Goal: Task Accomplishment & Management: Complete application form

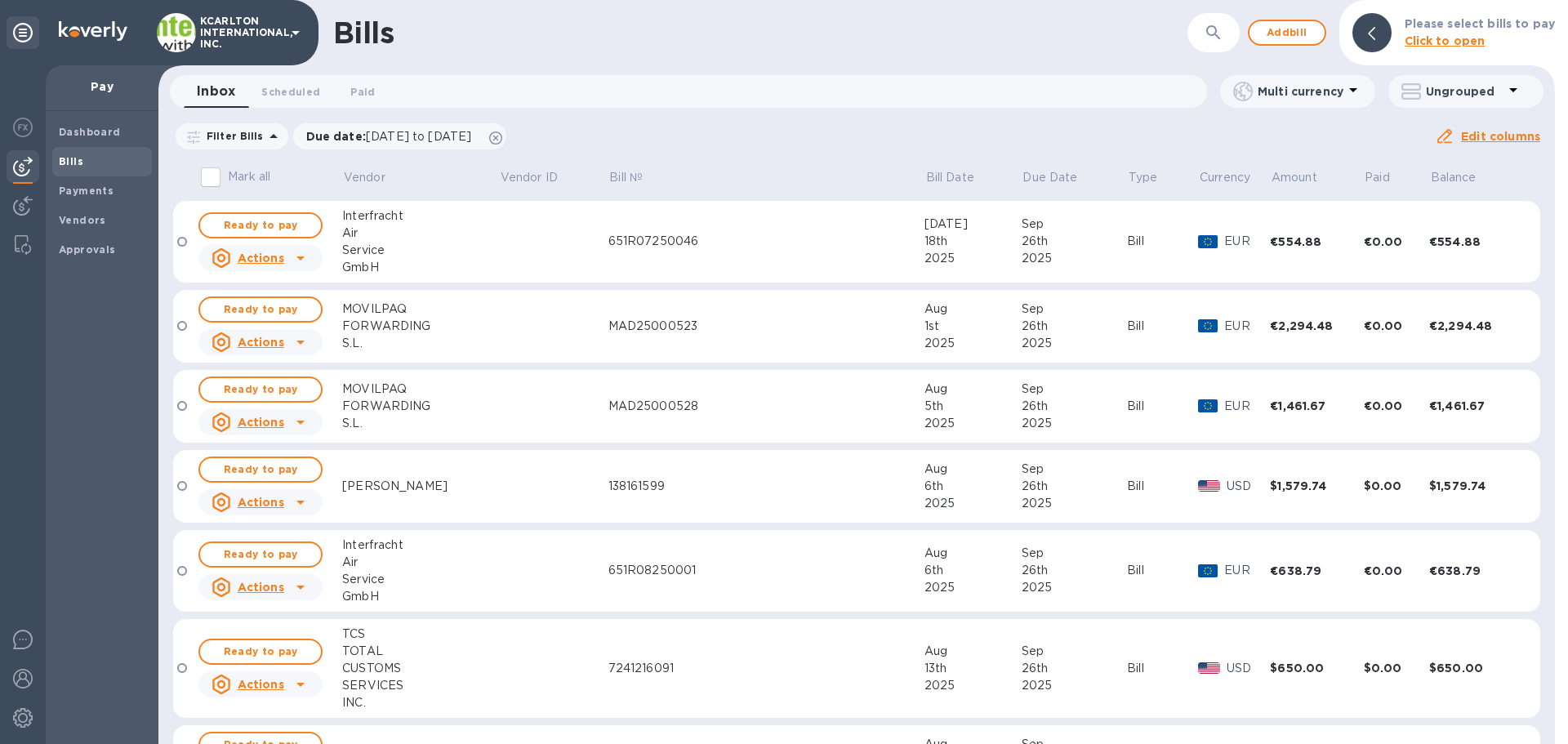
click at [1223, 28] on icon "button" at bounding box center [1213, 32] width 19 height 19
click at [1292, 34] on span "Add bill" at bounding box center [1287, 32] width 49 height 19
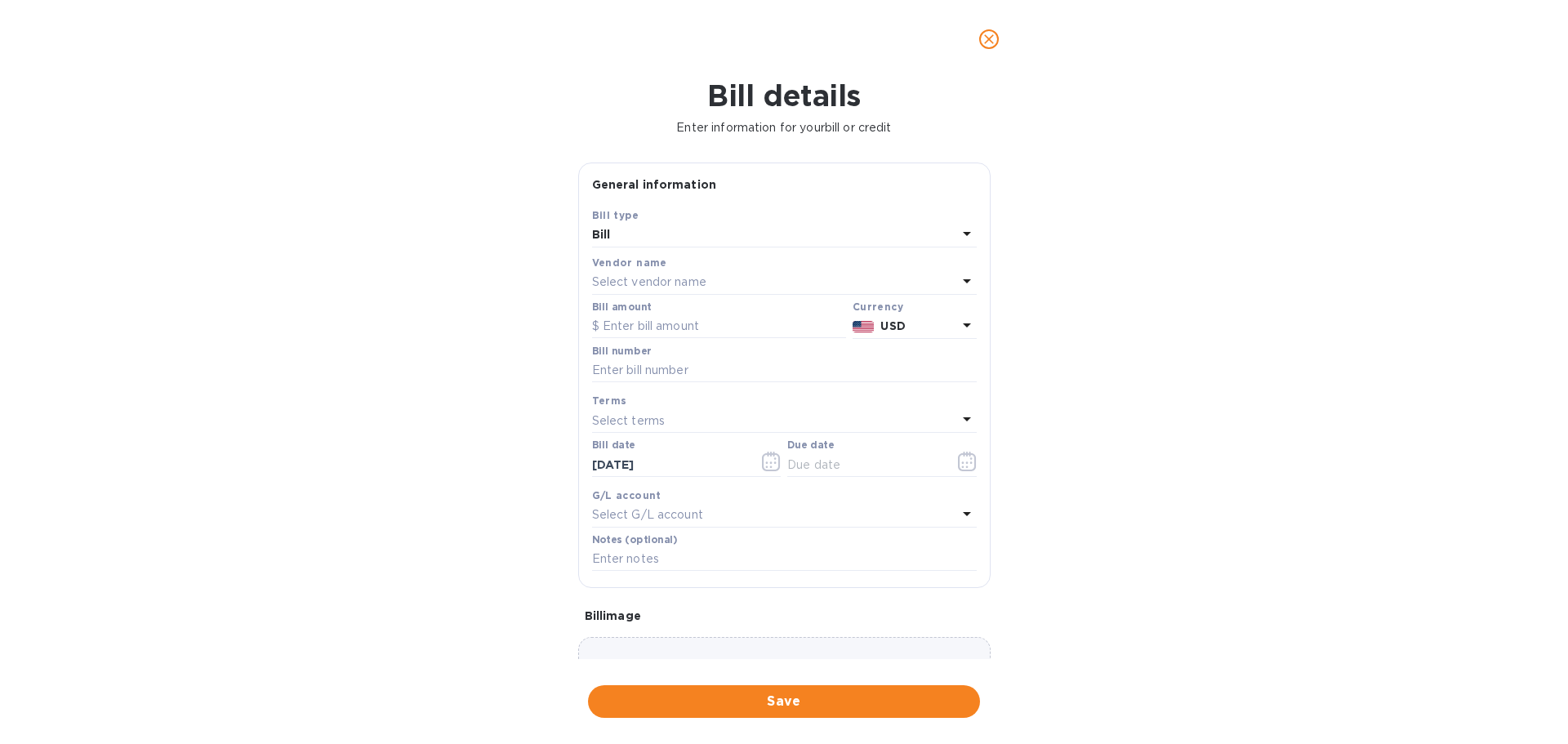
click at [608, 278] on p "Select vendor name" at bounding box center [649, 282] width 114 height 18
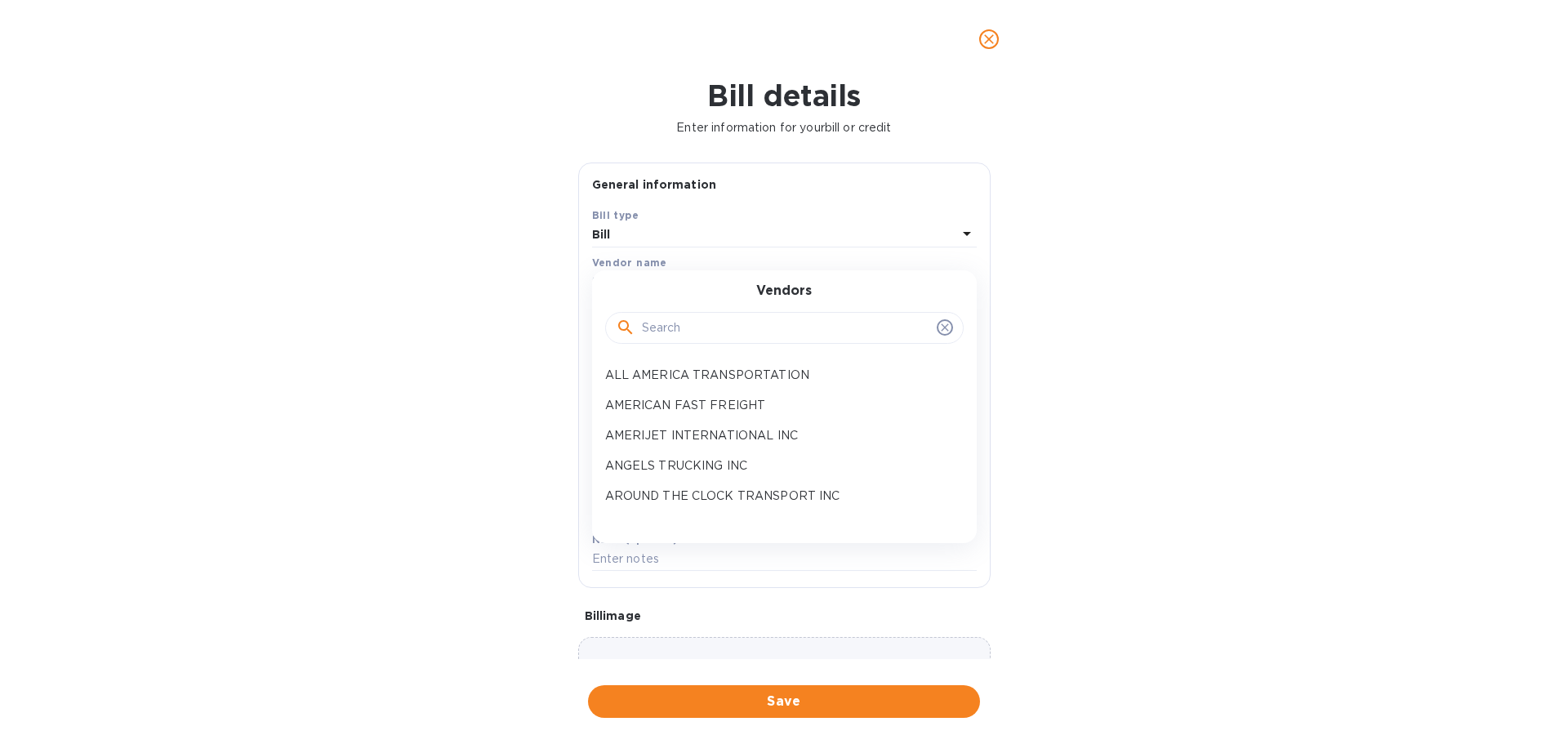
click at [698, 347] on div at bounding box center [784, 327] width 358 height 55
click at [711, 324] on input "text" at bounding box center [785, 328] width 288 height 25
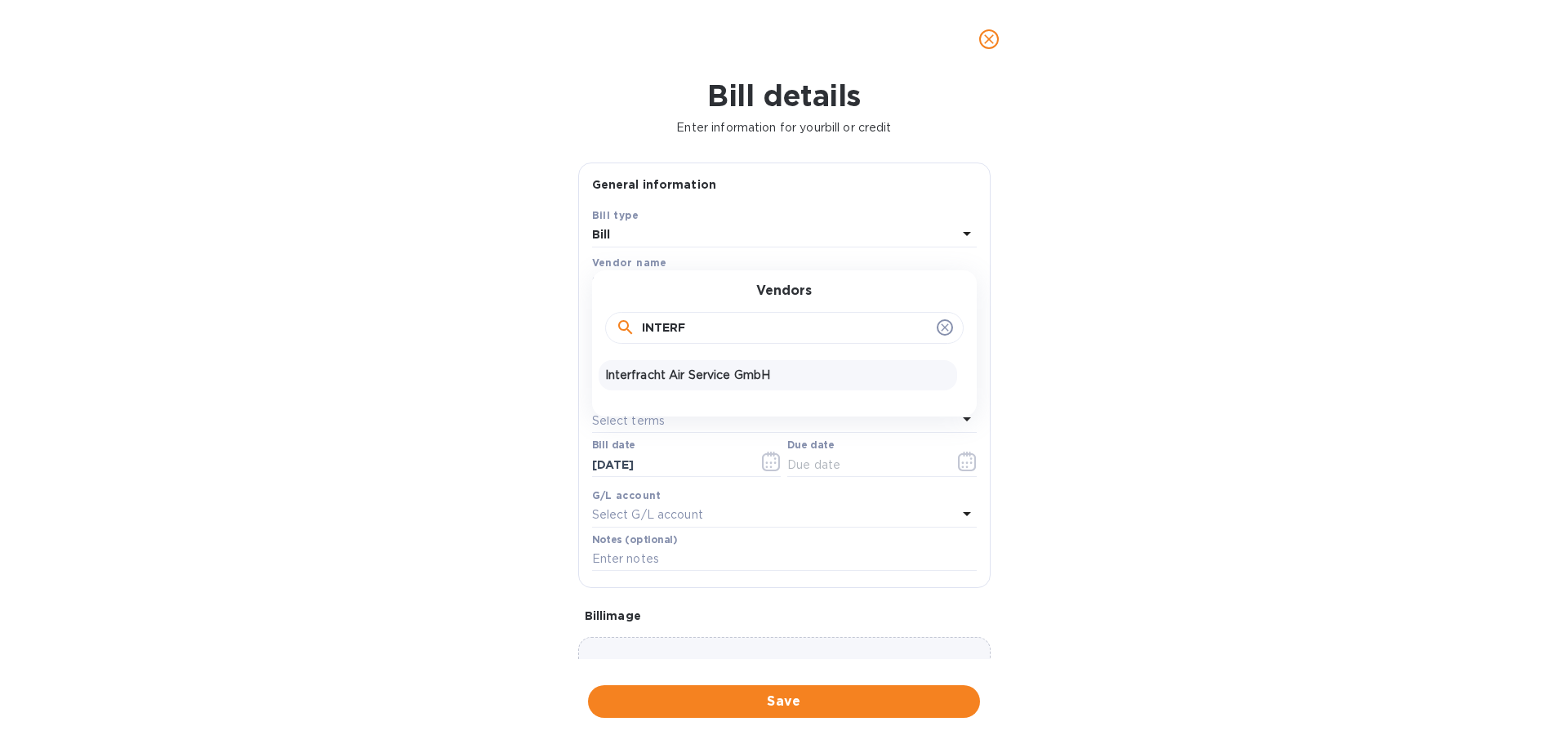
type input "INTERF"
click at [698, 375] on p "Interfracht Air Service GmbH" at bounding box center [778, 375] width 345 height 18
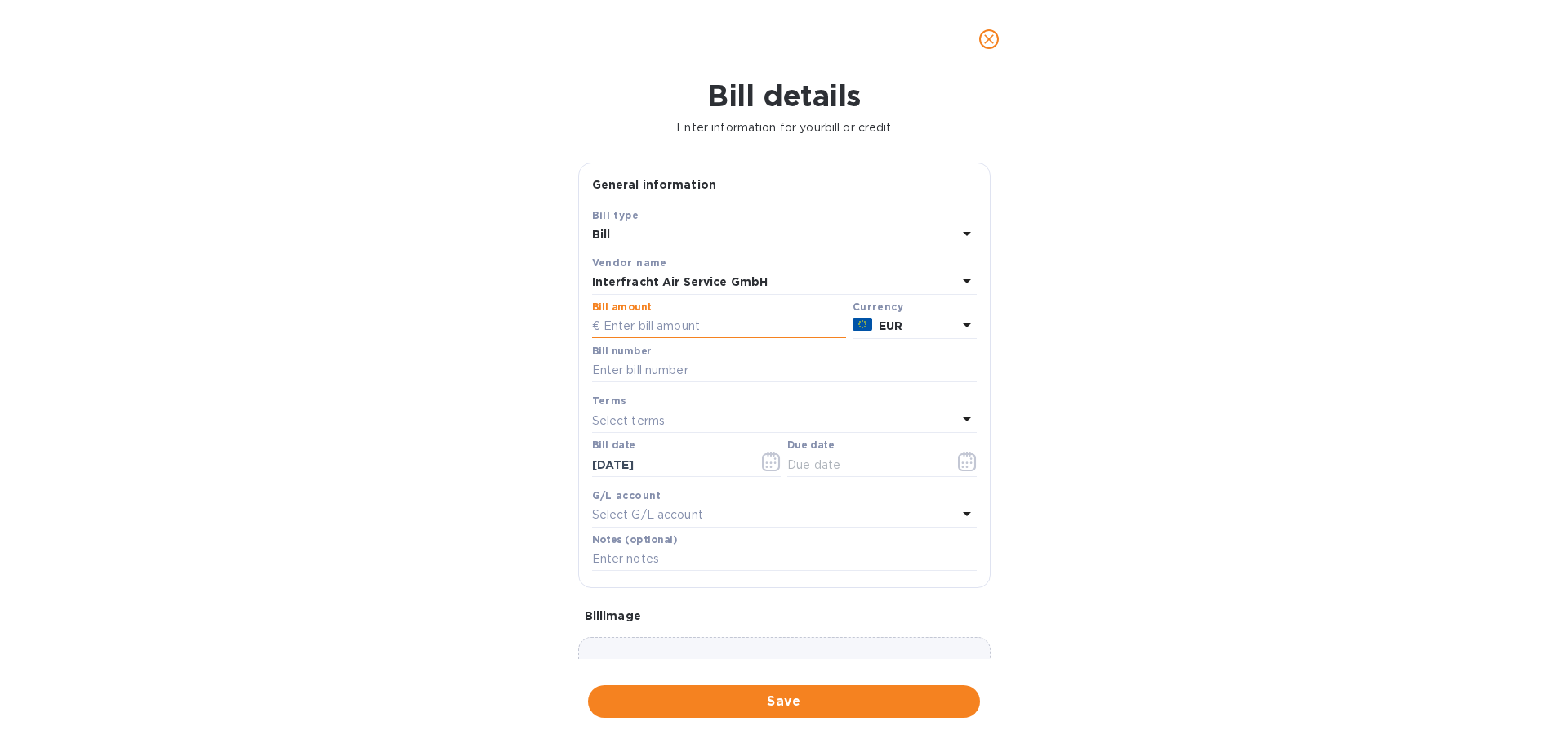
click at [692, 332] on input "text" at bounding box center [718, 327] width 254 height 25
type input "1,035.87"
drag, startPoint x: 644, startPoint y: 366, endPoint x: 633, endPoint y: 368, distance: 11.2
click at [644, 366] on input "text" at bounding box center [784, 370] width 385 height 25
type input "651R09250038"
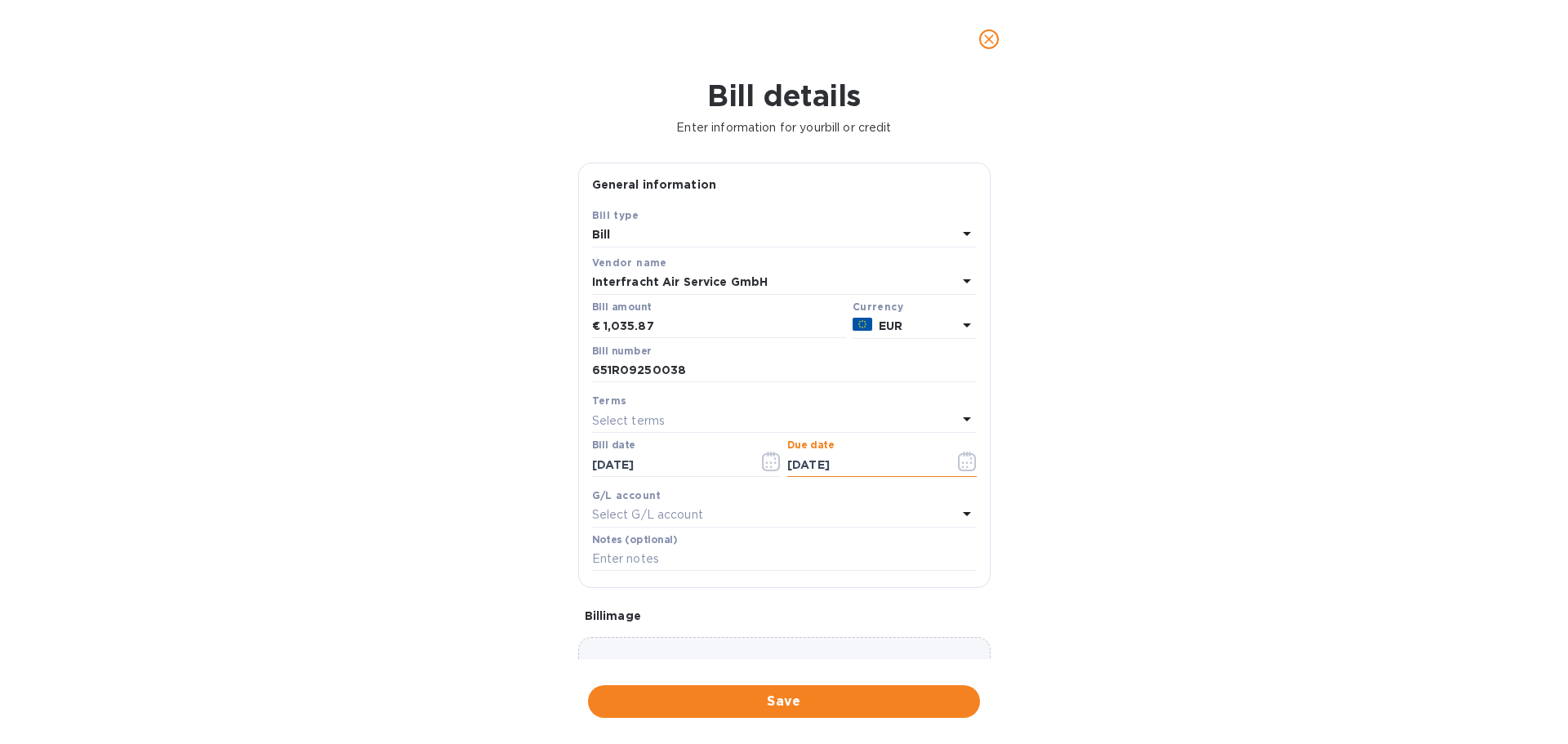
type input "[DATE]"
type input "7250932"
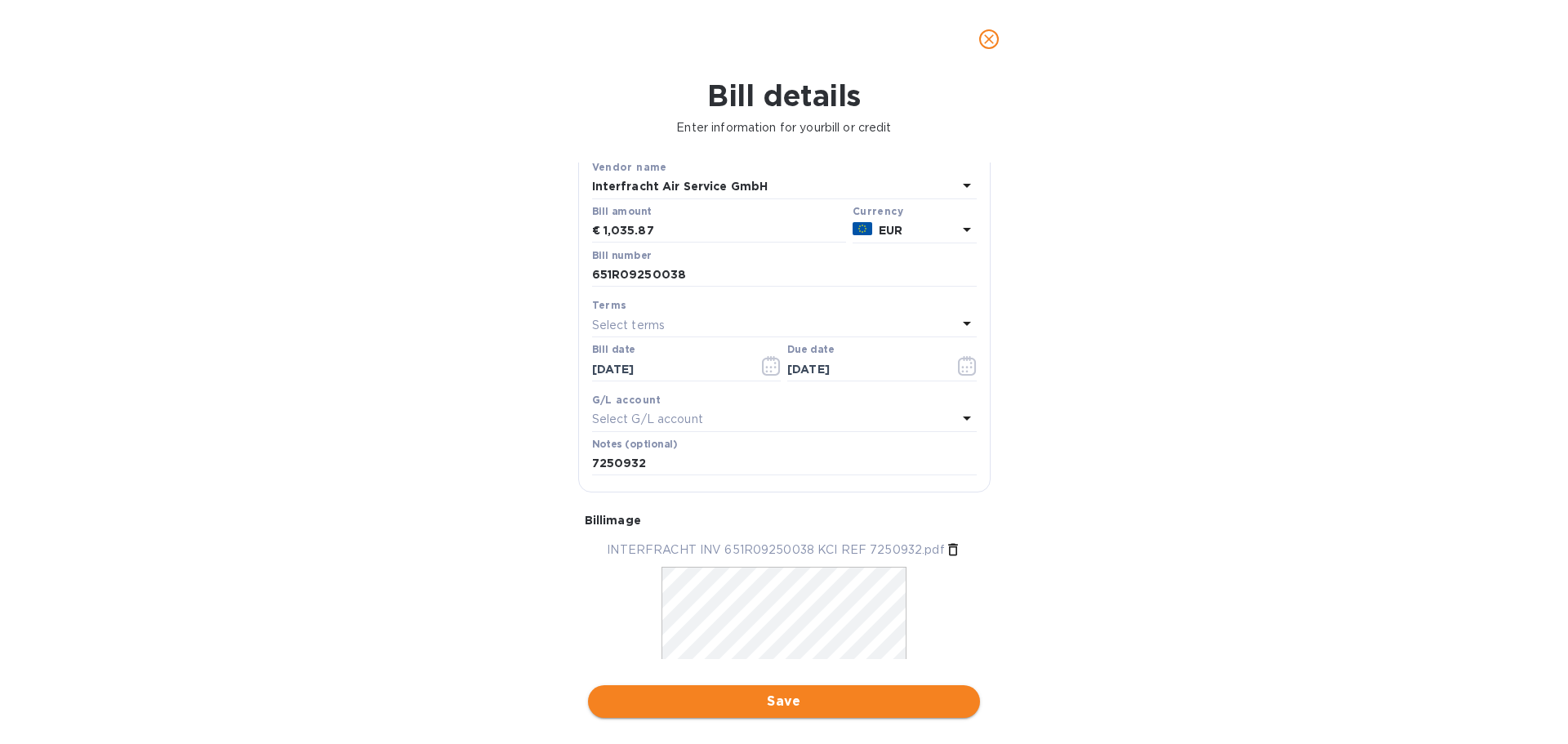
click at [834, 707] on span "Save" at bounding box center [784, 701] width 365 height 19
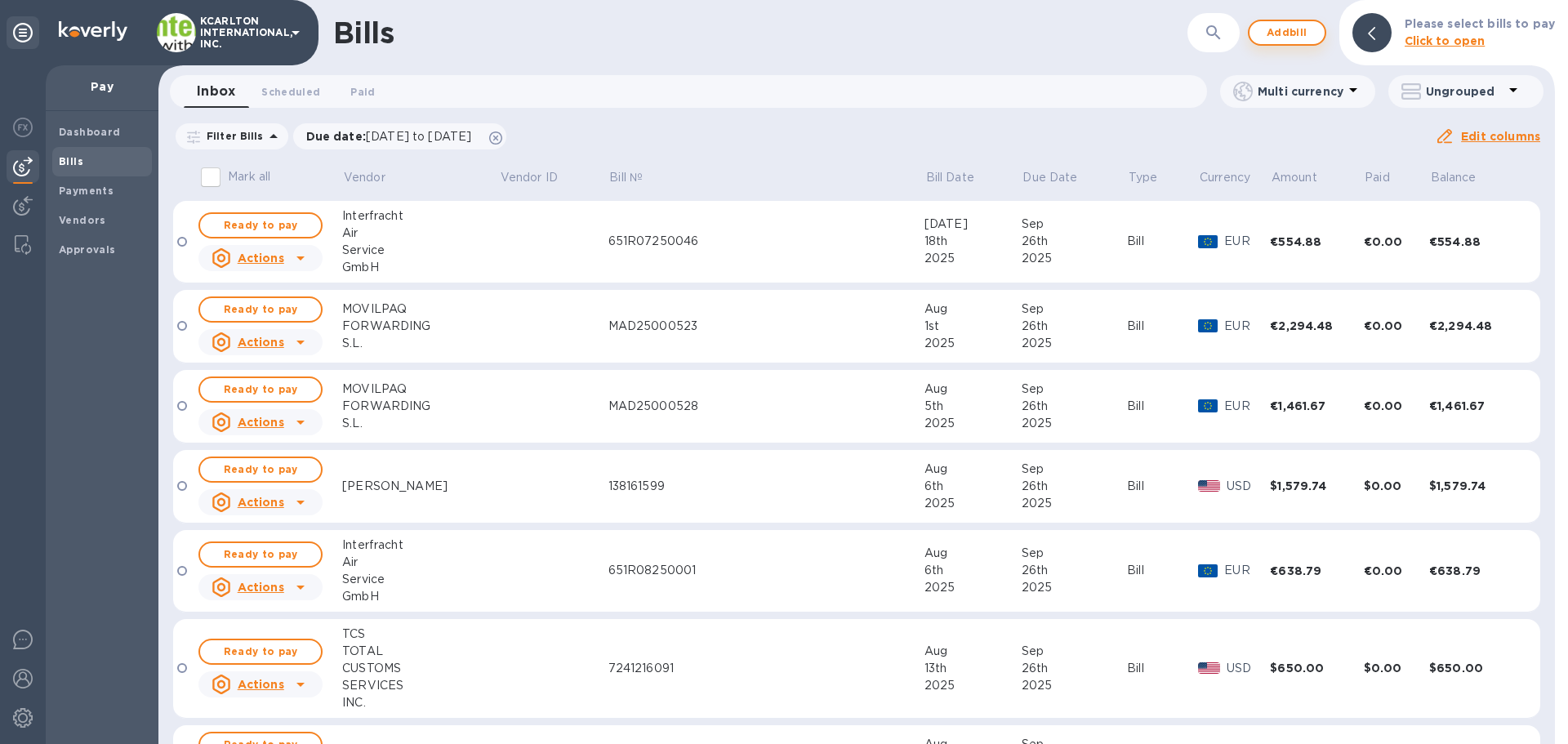
click at [1275, 36] on span "Add bill" at bounding box center [1287, 32] width 49 height 19
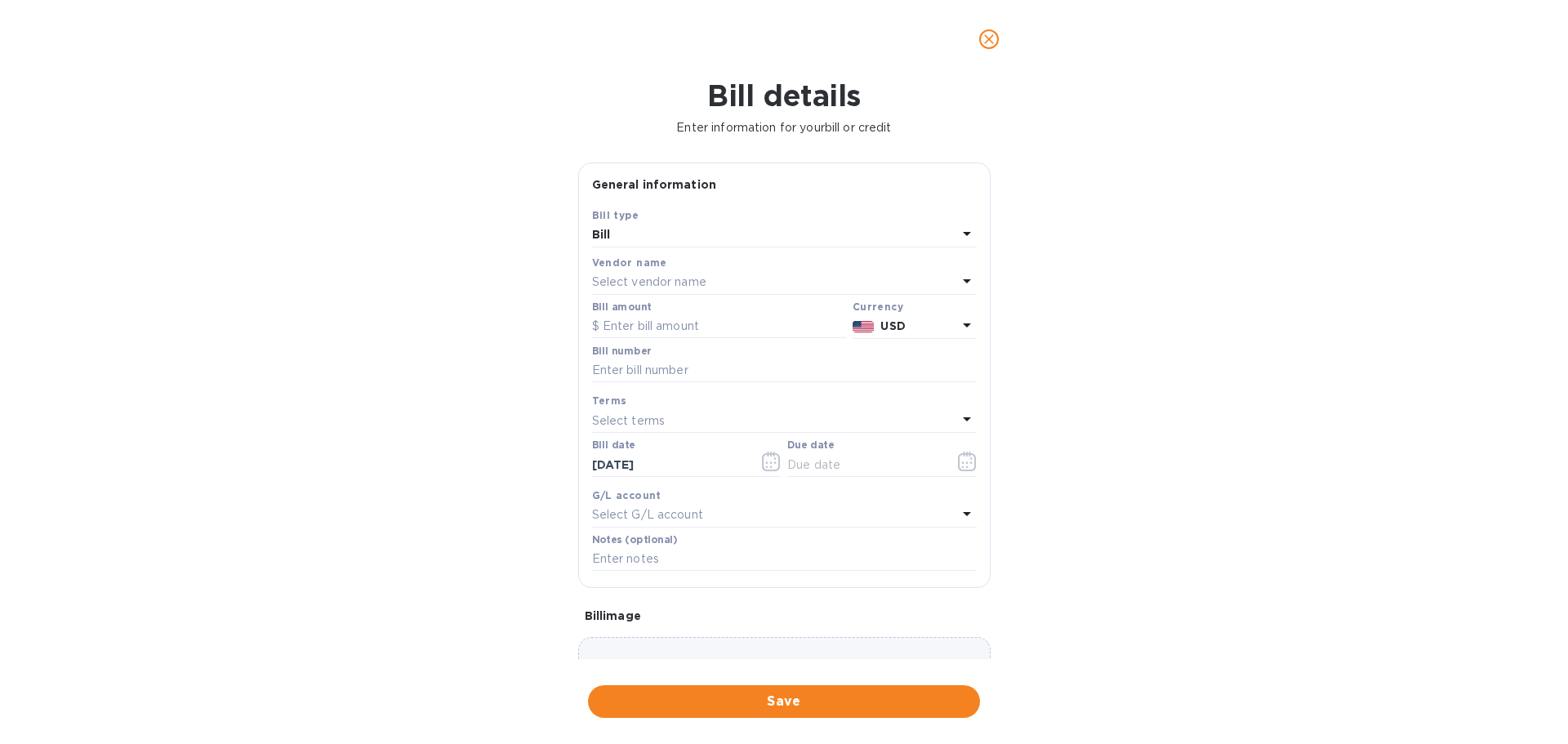
click at [632, 271] on div "Select vendor name" at bounding box center [773, 282] width 365 height 23
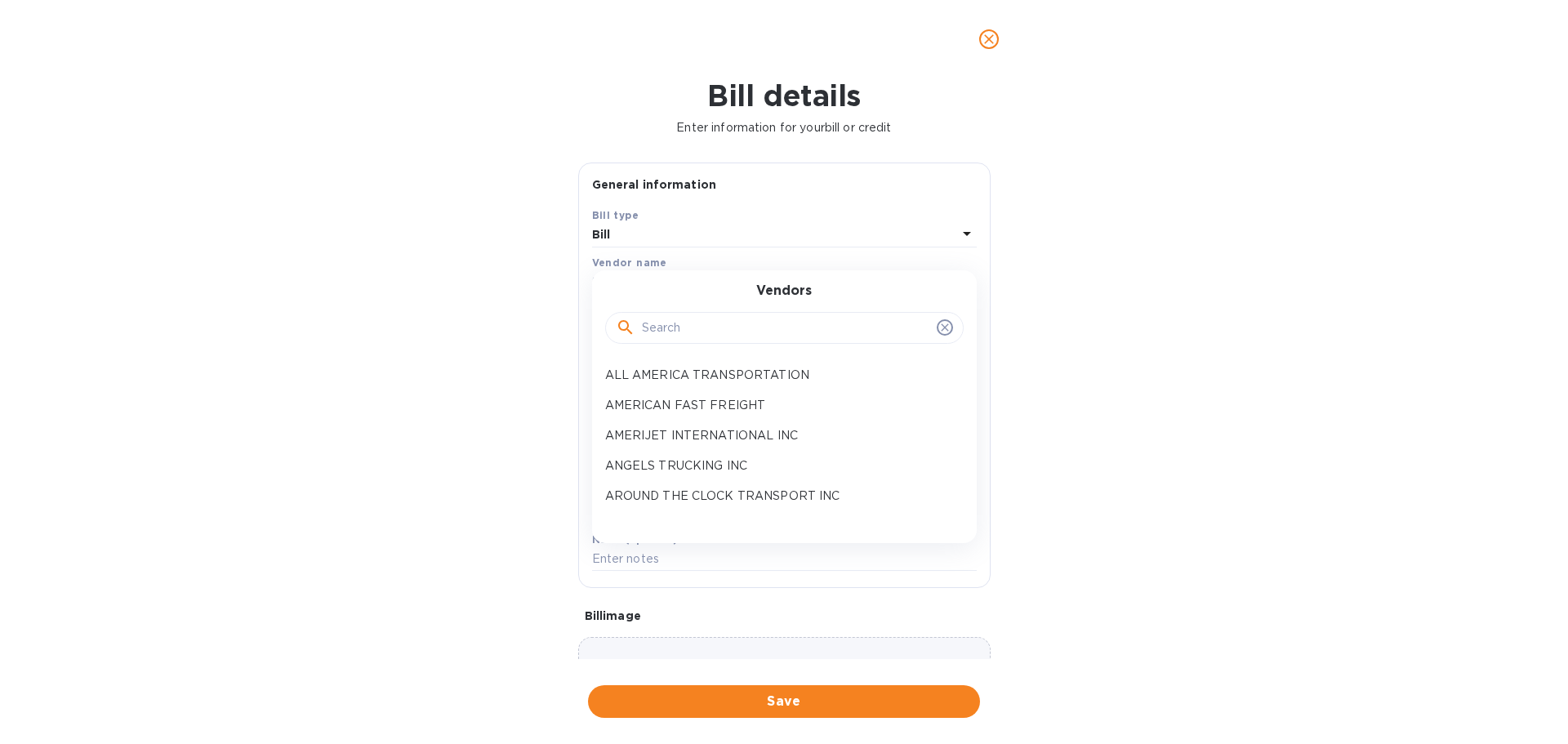
click at [656, 330] on input "text" at bounding box center [785, 328] width 288 height 25
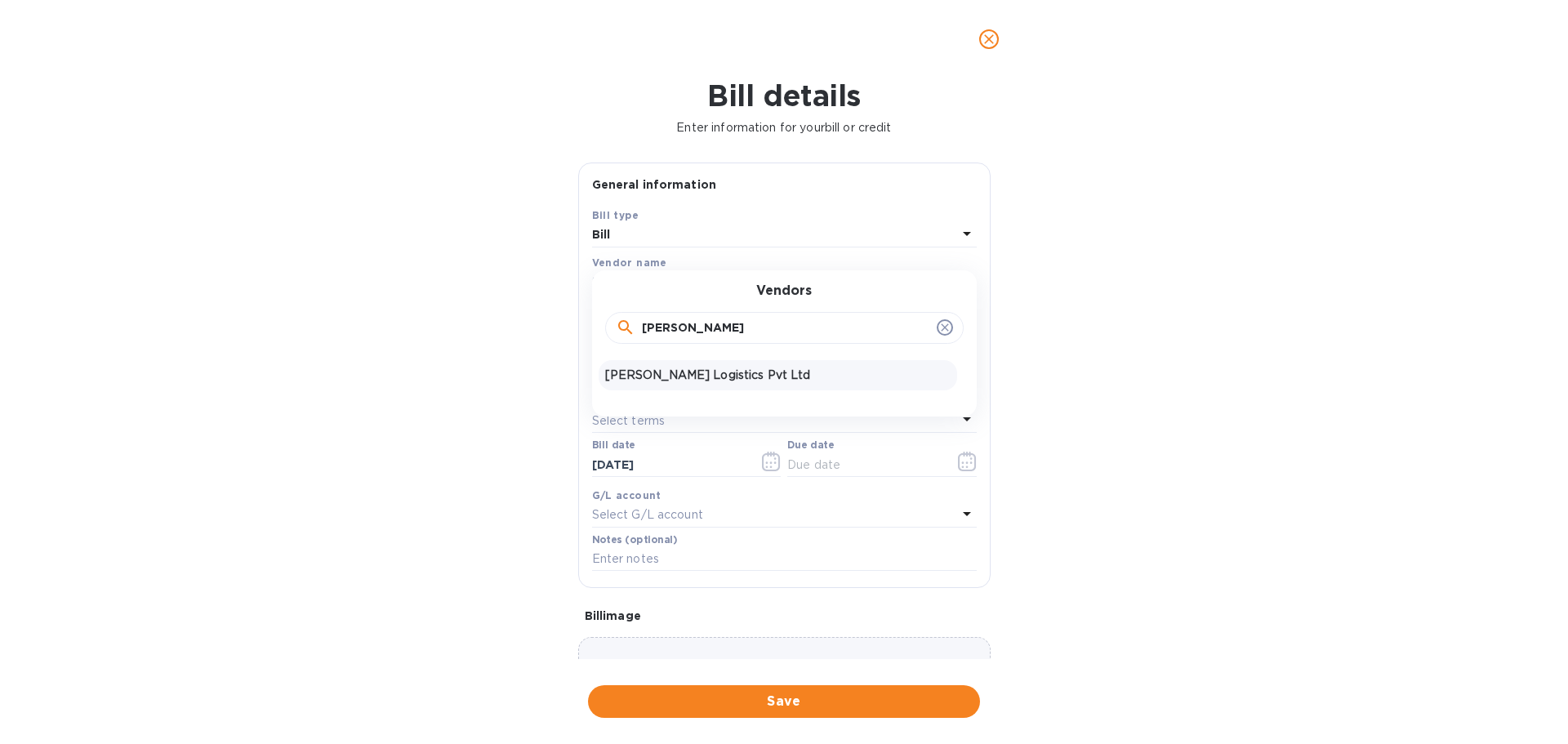
type input "[PERSON_NAME]"
click at [712, 371] on p "[PERSON_NAME] Logistics Pvt Ltd" at bounding box center [778, 375] width 345 height 18
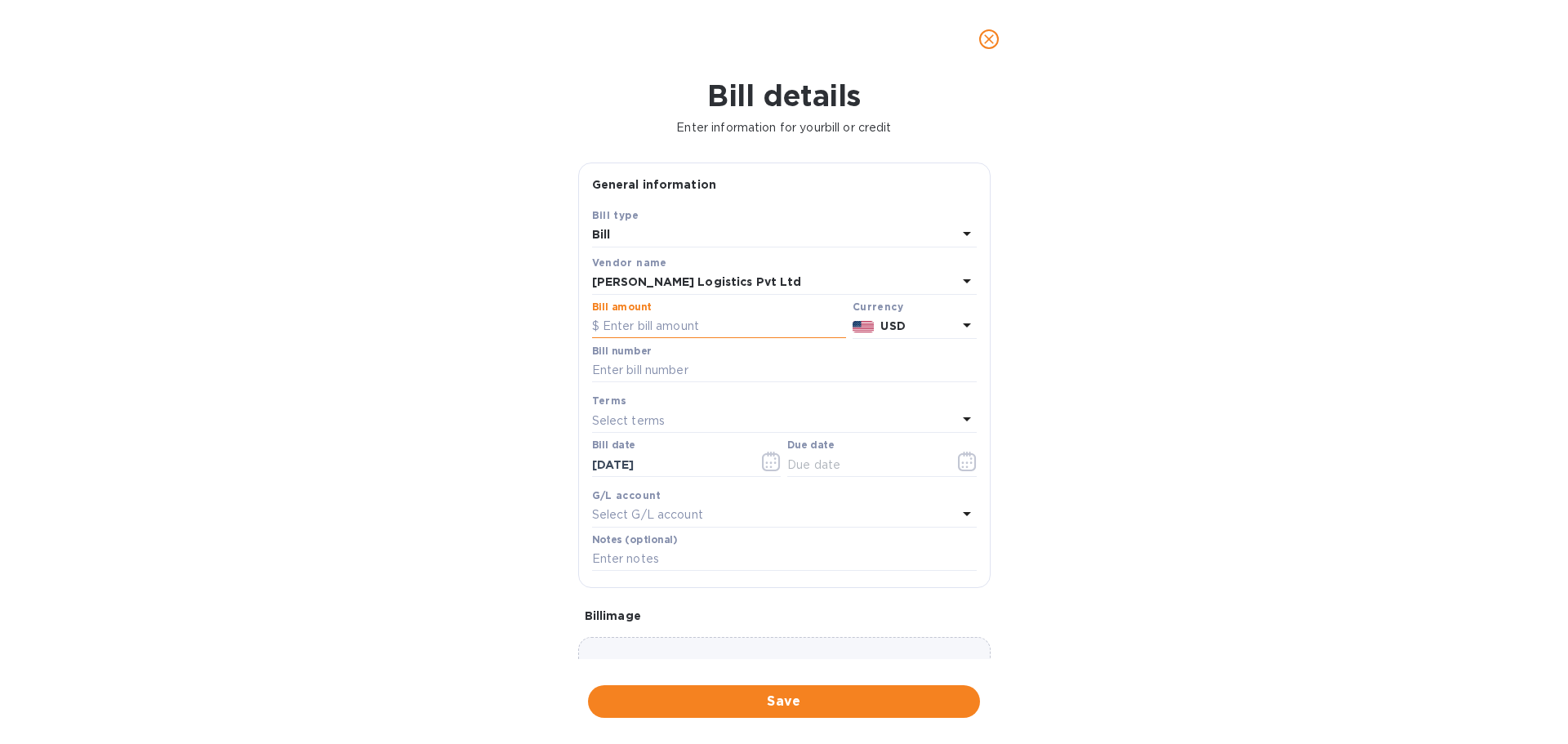
click at [657, 316] on input "text" at bounding box center [718, 327] width 254 height 25
type input "368.76"
click at [733, 358] on input "text" at bounding box center [784, 370] width 385 height 25
type input "SFPMB25263878"
type input "[DATE]"
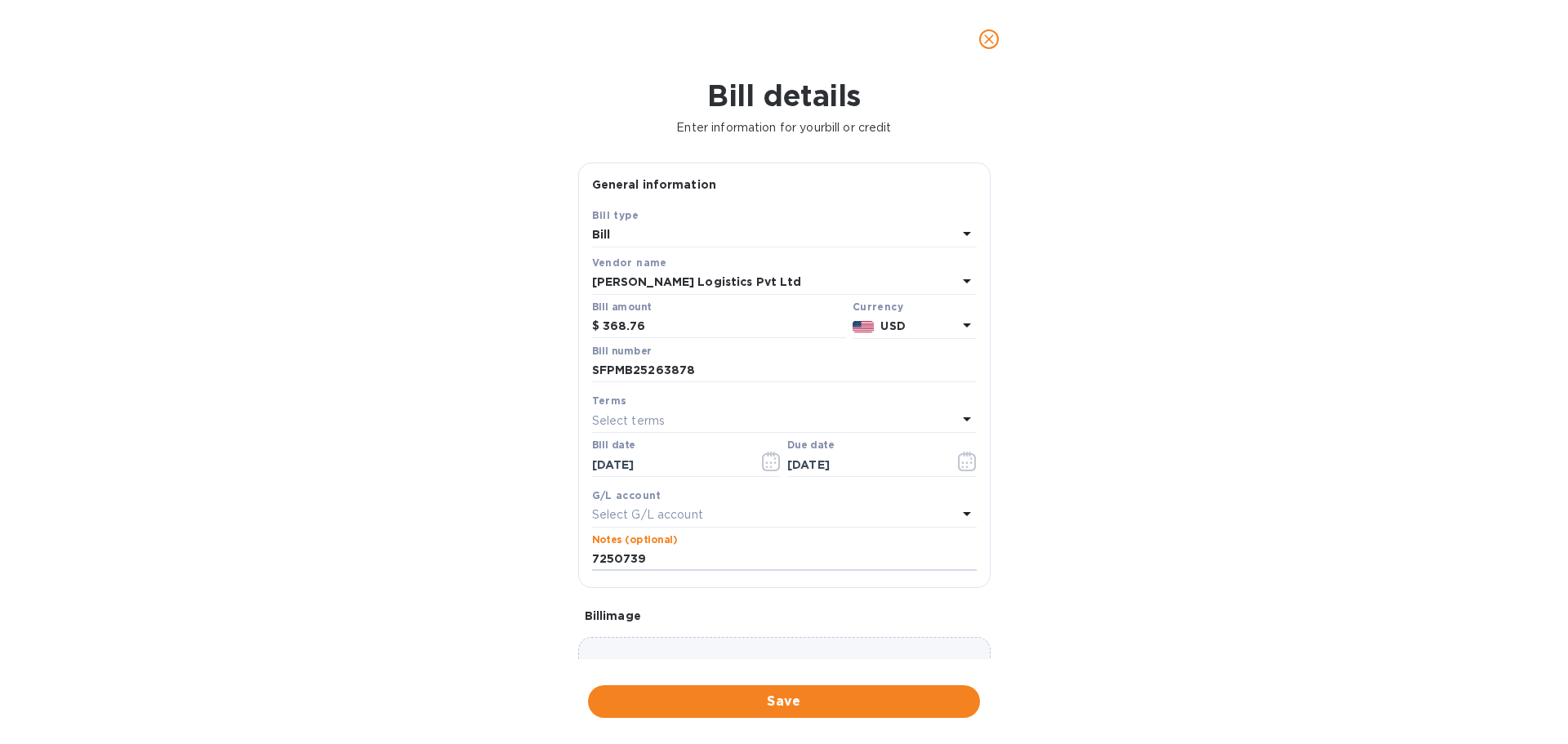
type input "7250739"
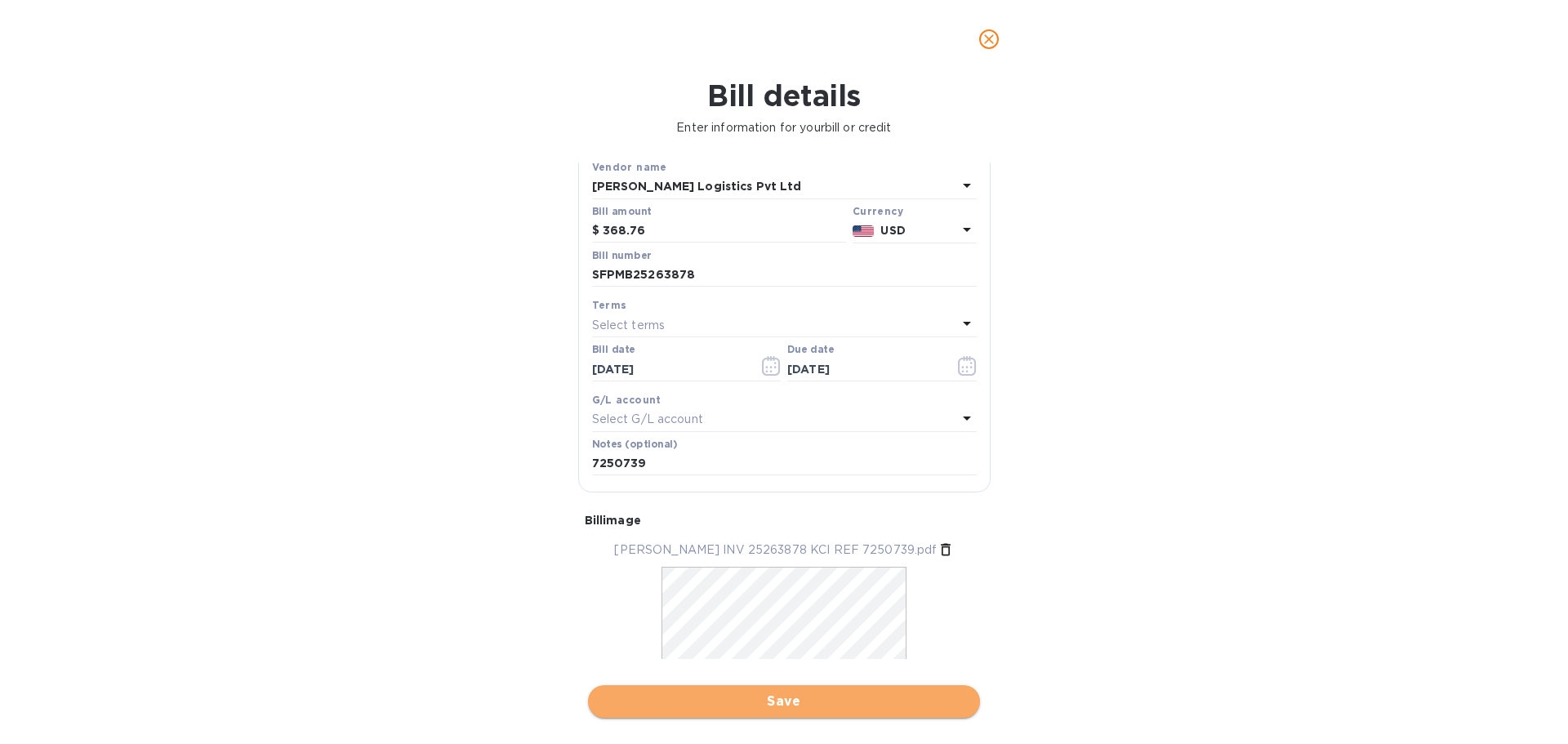
click at [790, 701] on span "Save" at bounding box center [784, 701] width 365 height 19
